Goal: Obtain resource: Download file/media

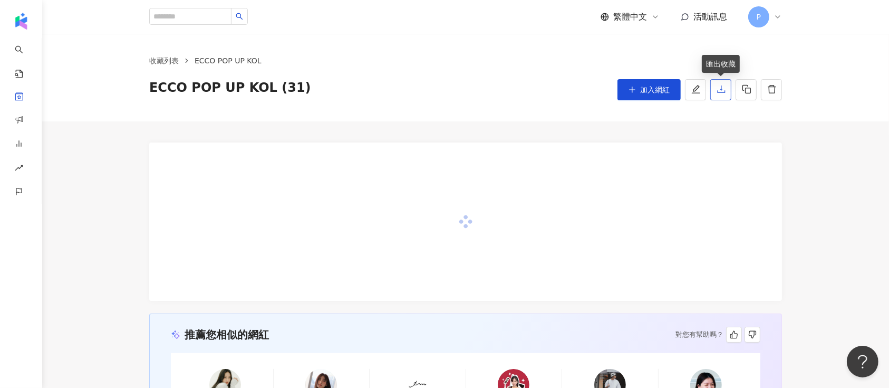
click at [728, 84] on button "button" at bounding box center [720, 89] width 21 height 21
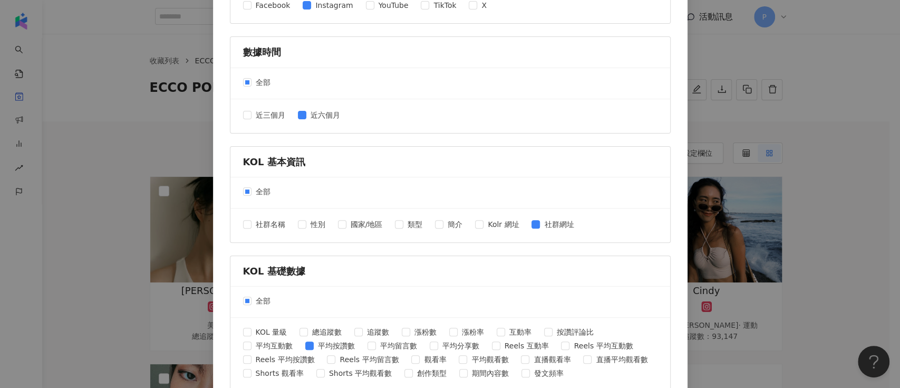
scroll to position [211, 0]
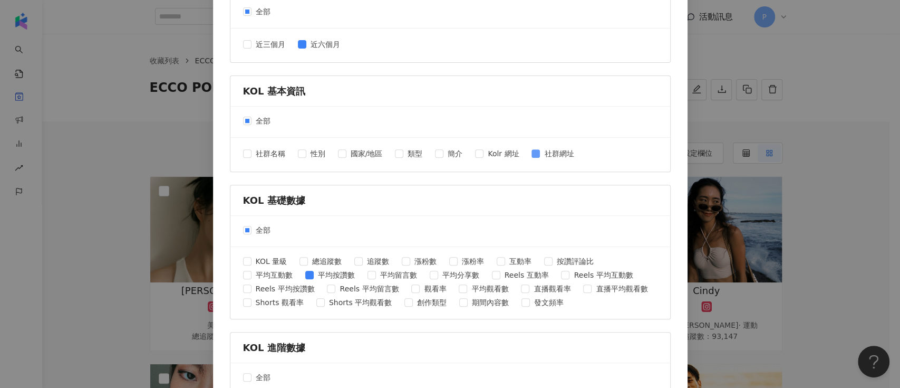
click at [557, 148] on span "社群網址" at bounding box center [559, 154] width 38 height 12
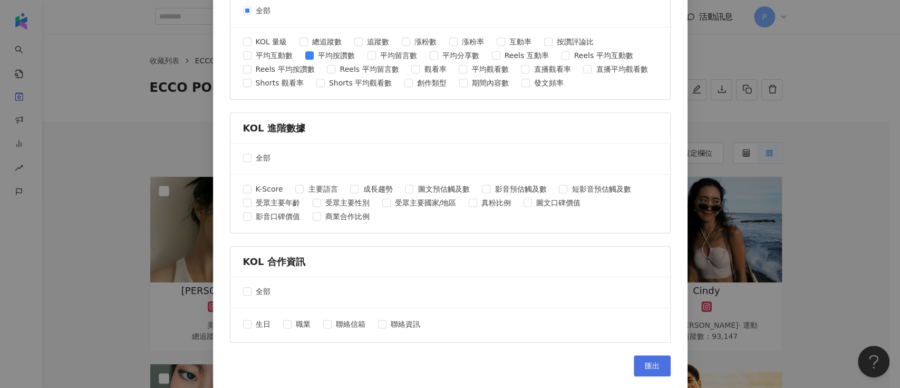
click at [653, 361] on span "匯出" at bounding box center [652, 365] width 15 height 8
click at [789, 167] on div "匯出收藏 請選擇您欲匯出的項目 社群平台 全部 Facebook Instagram YouTube TikTok X 數據時間 全部 近三個月 近六個月 K…" at bounding box center [450, 194] width 900 height 388
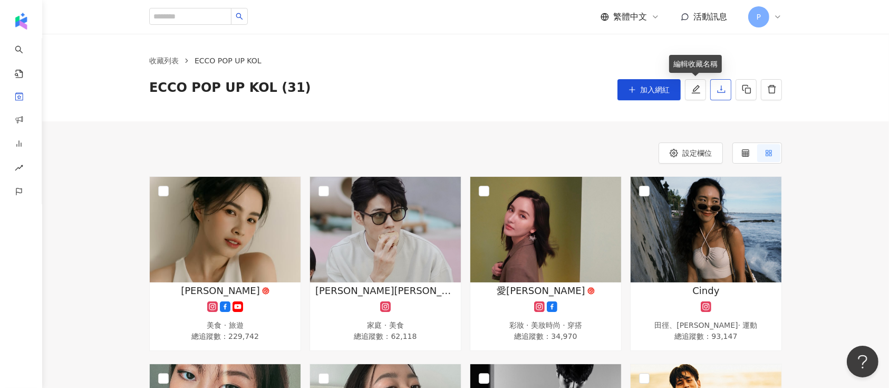
click at [726, 90] on icon "download" at bounding box center [721, 88] width 9 height 9
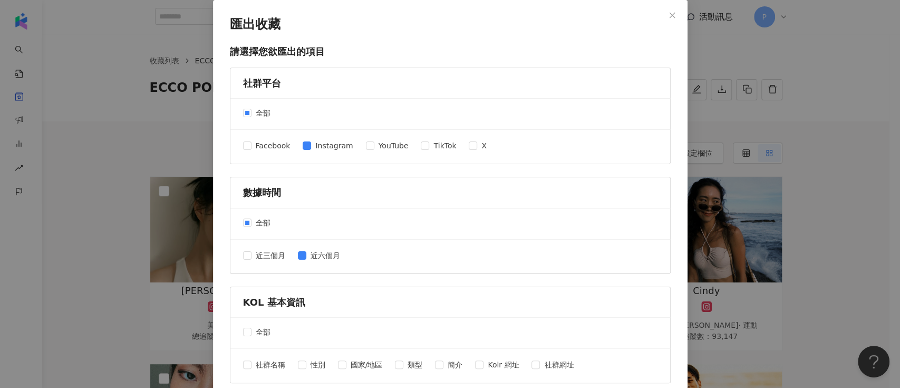
click at [284, 257] on div "近三個月 近六個月" at bounding box center [295, 256] width 105 height 14
click at [272, 258] on span "近三個月" at bounding box center [271, 255] width 38 height 12
click at [309, 261] on div "近三個月 近六個月" at bounding box center [295, 256] width 105 height 14
click at [311, 258] on span "近六個月" at bounding box center [325, 255] width 38 height 12
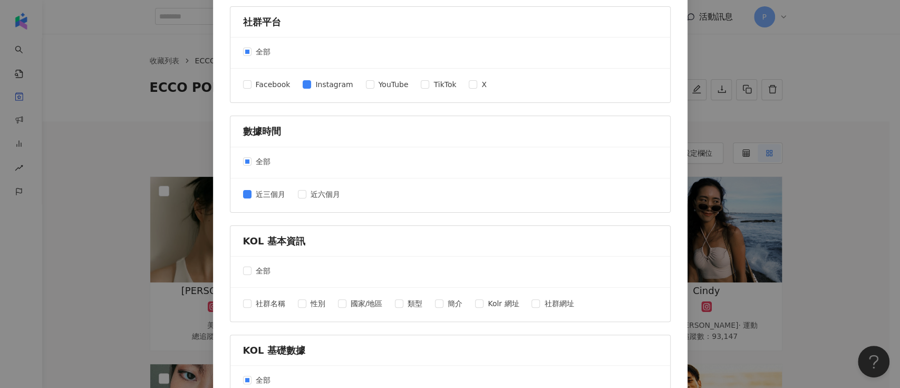
scroll to position [211, 0]
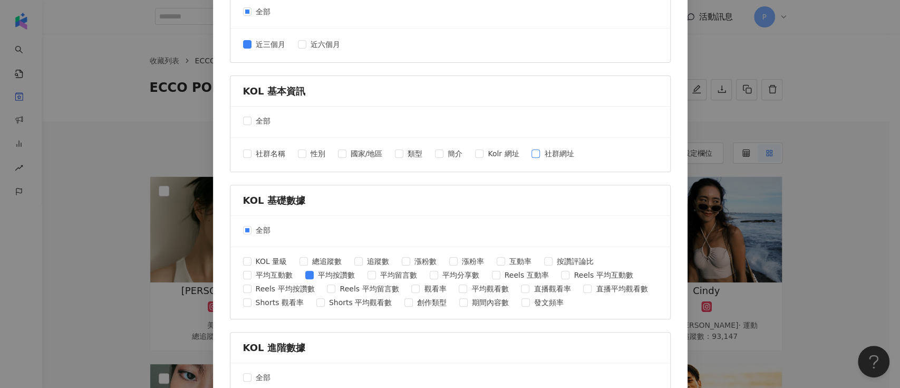
click at [550, 154] on span "社群網址" at bounding box center [559, 154] width 38 height 12
click at [367, 260] on span "追蹤數" at bounding box center [378, 261] width 31 height 12
click at [505, 260] on span "互動率" at bounding box center [520, 261] width 31 height 12
click at [279, 272] on span "平均互動數" at bounding box center [274, 275] width 45 height 12
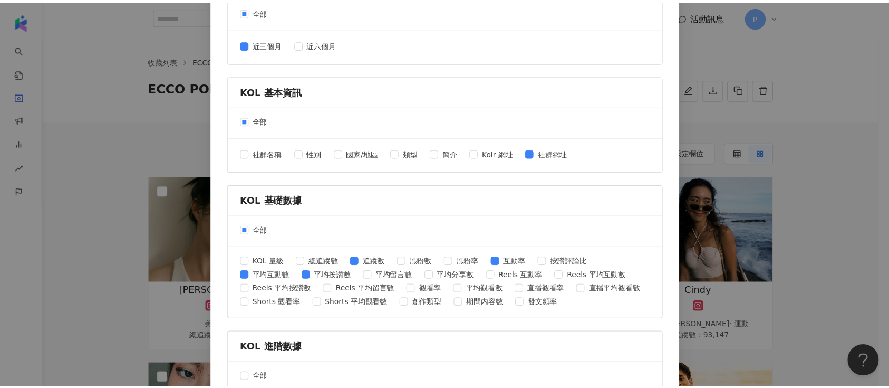
scroll to position [430, 0]
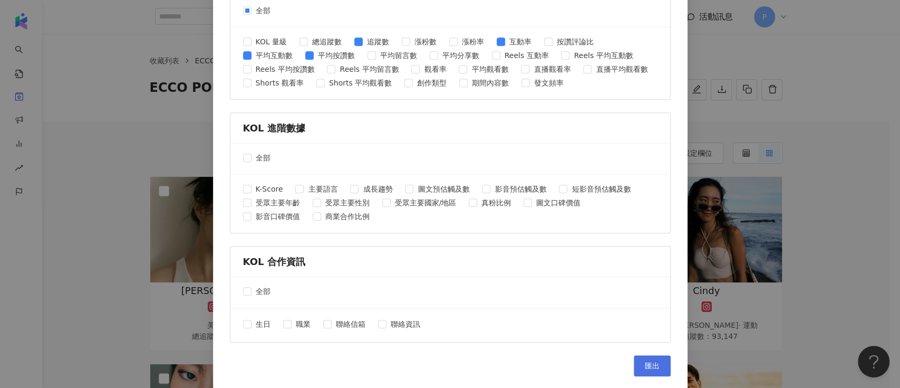
click at [645, 361] on span "匯出" at bounding box center [652, 365] width 15 height 8
click at [720, 99] on div "匯出收藏 請選擇您欲匯出的項目 社群平台 全部 Facebook Instagram YouTube TikTok X 數據時間 全部 近三個月 近六個月 K…" at bounding box center [450, 194] width 900 height 388
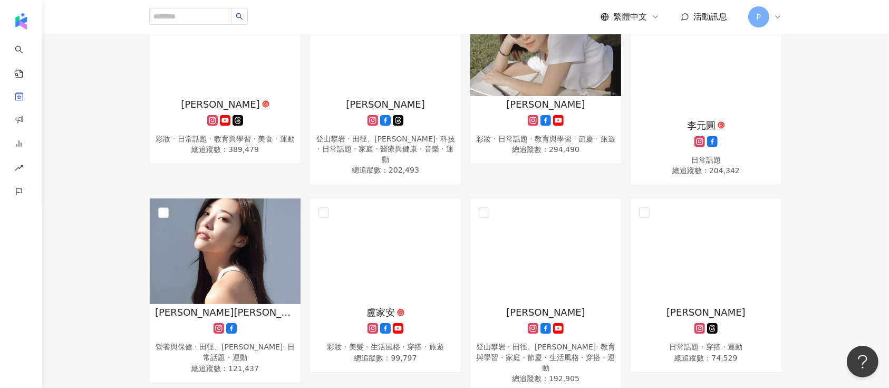
scroll to position [773, 0]
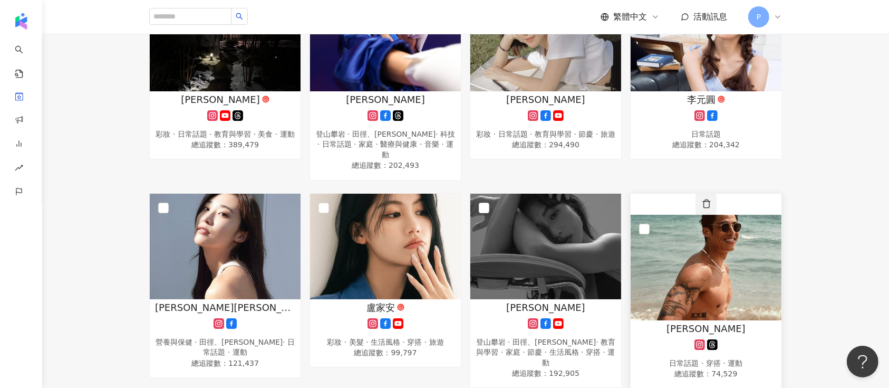
click at [711, 199] on icon "button" at bounding box center [706, 203] width 9 height 9
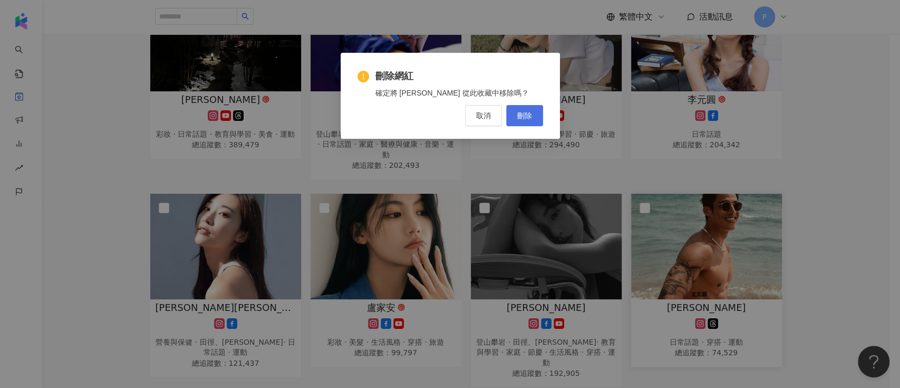
click at [527, 112] on span "刪除" at bounding box center [524, 115] width 15 height 8
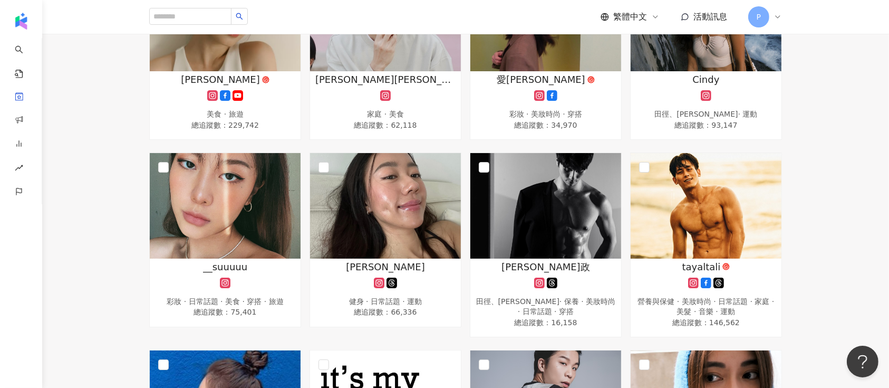
scroll to position [0, 0]
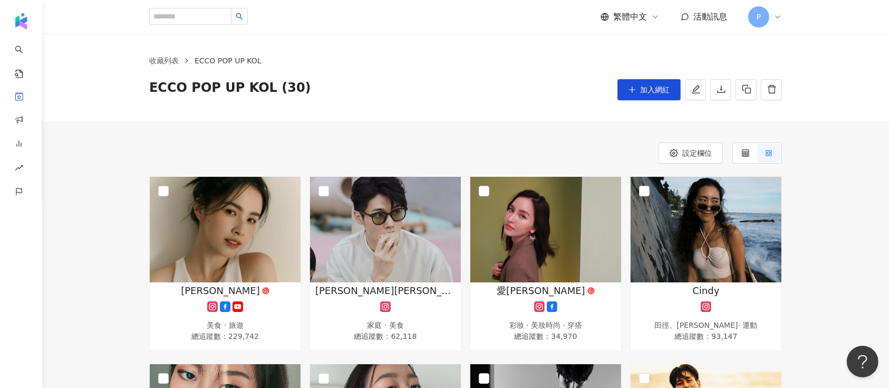
click at [796, 64] on div "收藏列表 ECCO POP UP KOL ECCO POP UP KOL (30) 加入網紅" at bounding box center [465, 77] width 675 height 45
